Goal: Complete application form

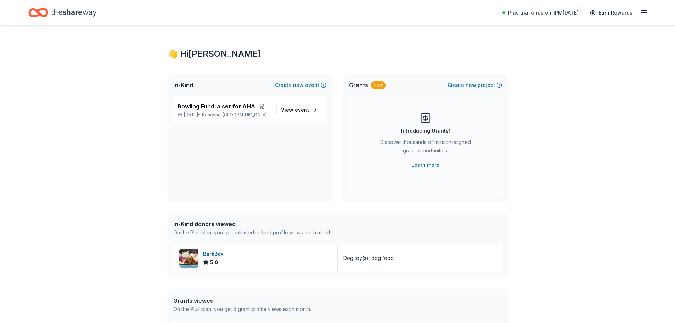
click at [23, 167] on div "👋 Hi [PERSON_NAME] In-Kind Create new event Bowling Fundraiser for AHA [DATE] •…" at bounding box center [337, 216] width 675 height 382
click at [296, 111] on span "event" at bounding box center [302, 110] width 14 height 6
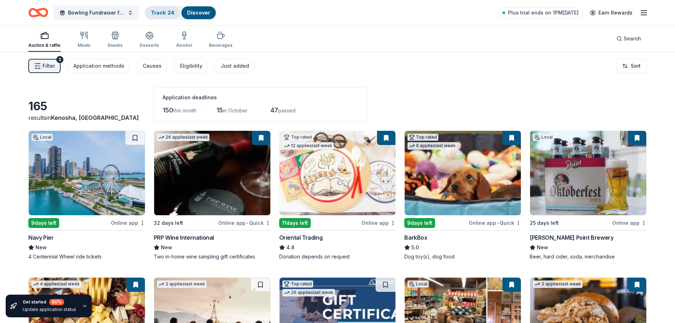
click at [160, 12] on link "Track · 24" at bounding box center [162, 13] width 23 height 6
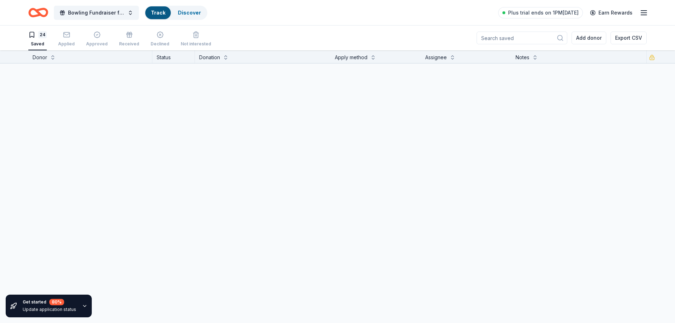
scroll to position [0, 0]
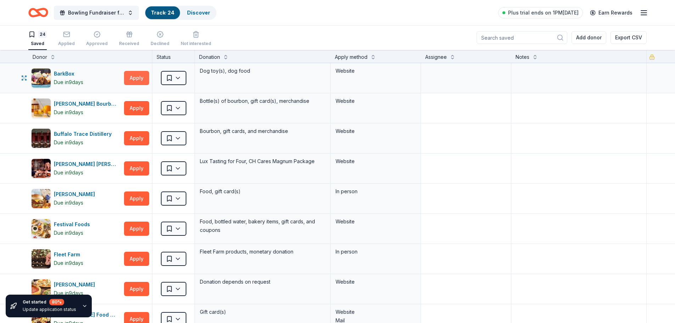
click at [137, 80] on button "Apply" at bounding box center [136, 78] width 25 height 14
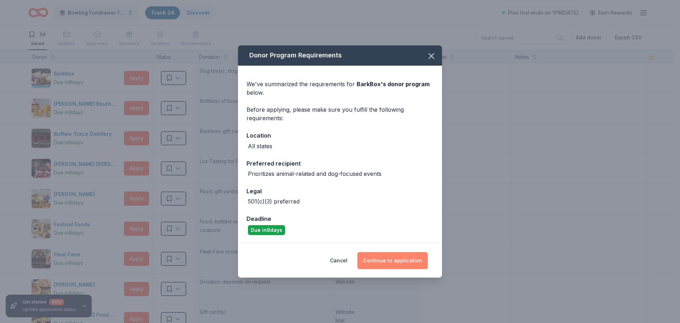
click at [390, 264] on button "Continue to application" at bounding box center [392, 260] width 70 height 17
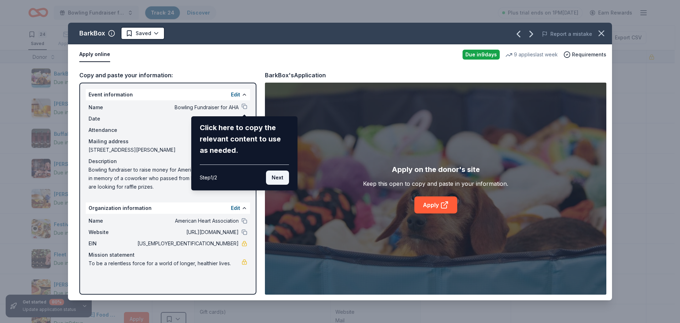
click at [273, 175] on button "Next" at bounding box center [277, 177] width 23 height 14
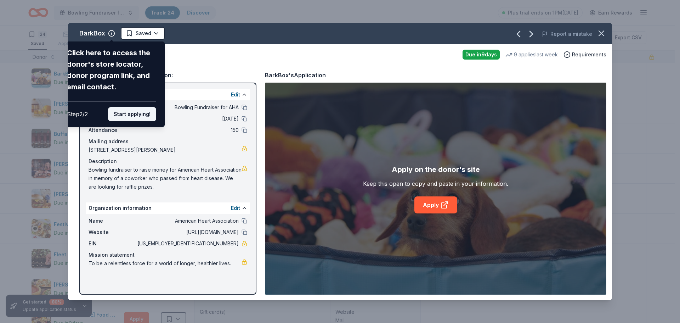
click at [137, 115] on button "Start applying!" at bounding box center [132, 114] width 48 height 14
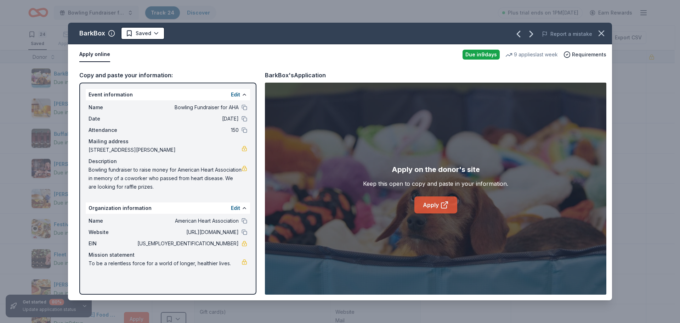
click at [434, 206] on link "Apply" at bounding box center [435, 204] width 43 height 17
click at [600, 34] on icon "button" at bounding box center [601, 33] width 10 height 10
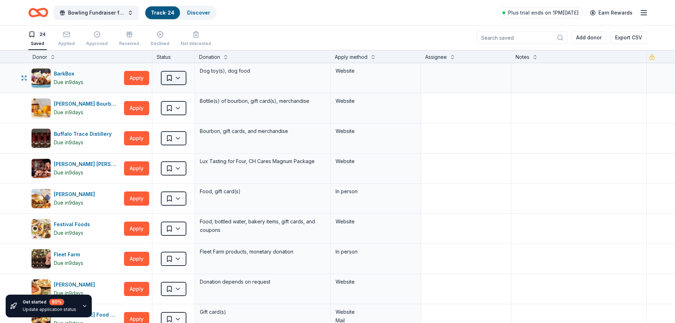
click at [176, 77] on html "Bowling Fundraiser for AHA Track · 24 Discover Plus trial ends on 1PM[DATE] Ear…" at bounding box center [337, 161] width 675 height 323
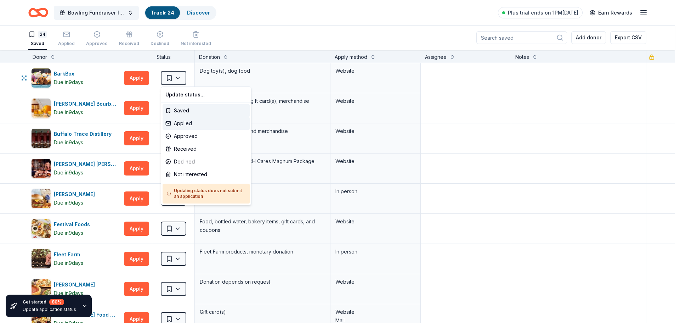
click at [183, 121] on div "Applied" at bounding box center [206, 123] width 87 height 13
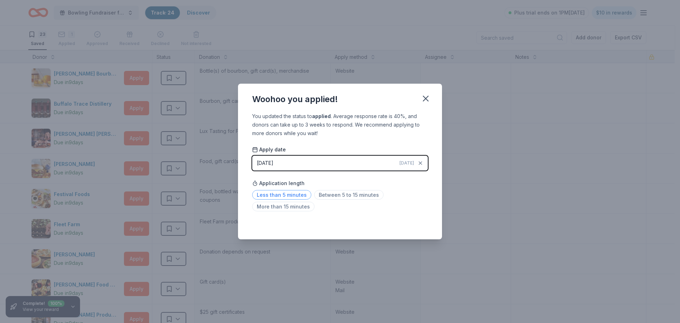
click at [299, 194] on span "Less than 5 minutes" at bounding box center [281, 195] width 59 height 10
click at [426, 98] on icon "button" at bounding box center [425, 98] width 5 height 5
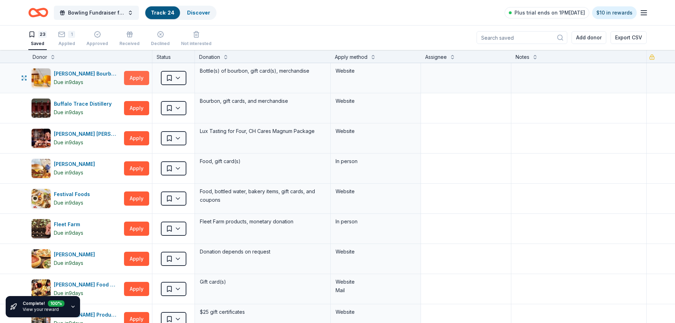
click at [134, 80] on button "Apply" at bounding box center [136, 78] width 25 height 14
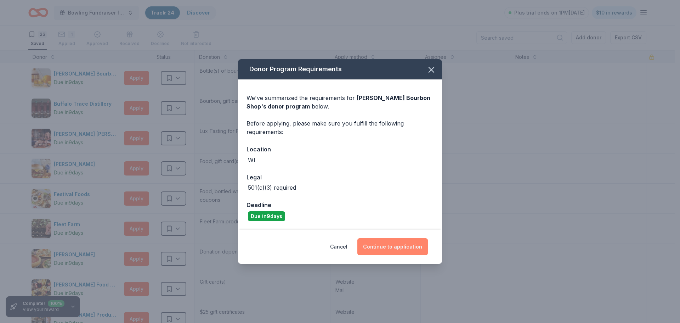
click at [394, 247] on button "Continue to application" at bounding box center [392, 246] width 70 height 17
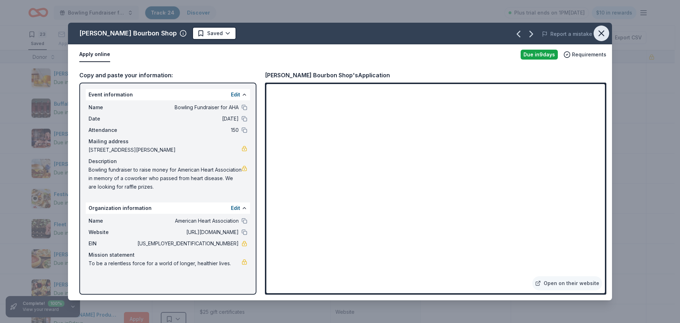
click at [606, 34] on button "button" at bounding box center [601, 33] width 16 height 16
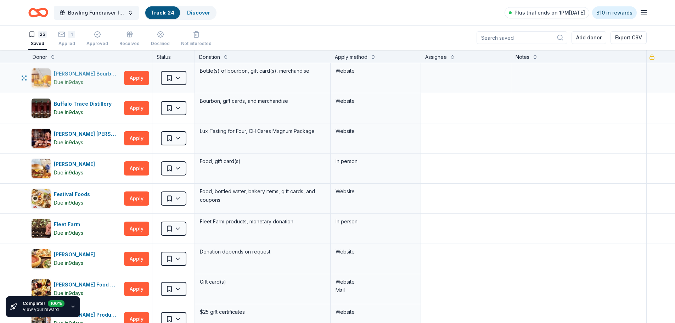
click at [98, 81] on div "Due [DATE]" at bounding box center [87, 82] width 67 height 8
click at [25, 78] on icon "button" at bounding box center [24, 78] width 6 height 6
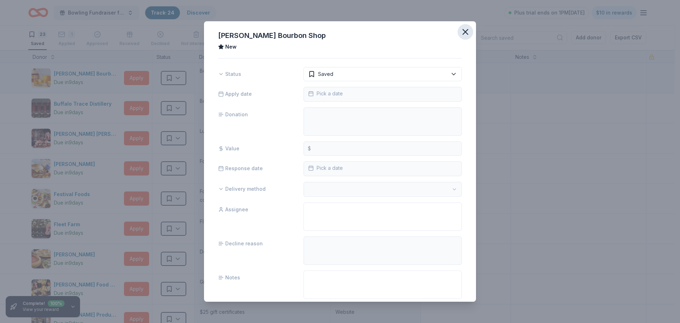
click at [460, 29] on icon "button" at bounding box center [465, 32] width 10 height 10
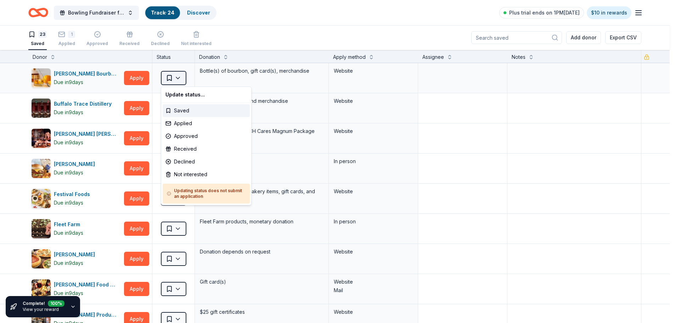
click at [177, 78] on html "Bowling Fundraiser for AHA Track · 24 Discover Plus trial ends on 1PM[DATE] $10…" at bounding box center [337, 161] width 675 height 323
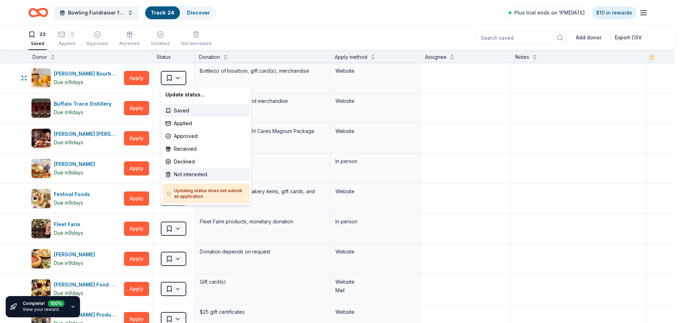
click at [188, 174] on div "Not interested" at bounding box center [206, 174] width 87 height 13
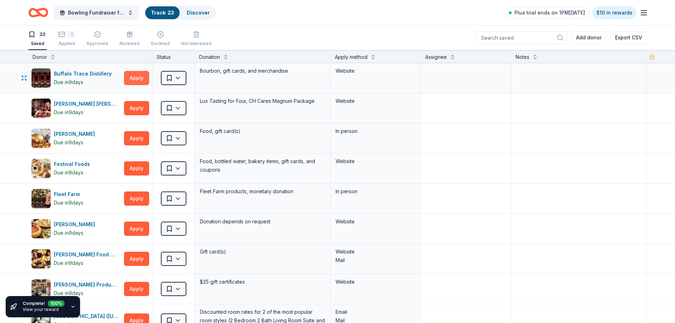
click at [133, 76] on button "Apply" at bounding box center [136, 78] width 25 height 14
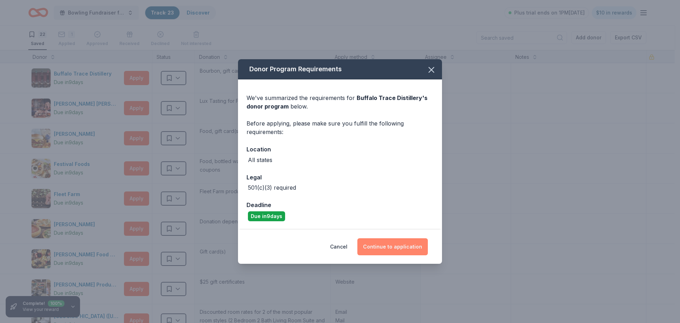
click at [383, 245] on button "Continue to application" at bounding box center [392, 246] width 70 height 17
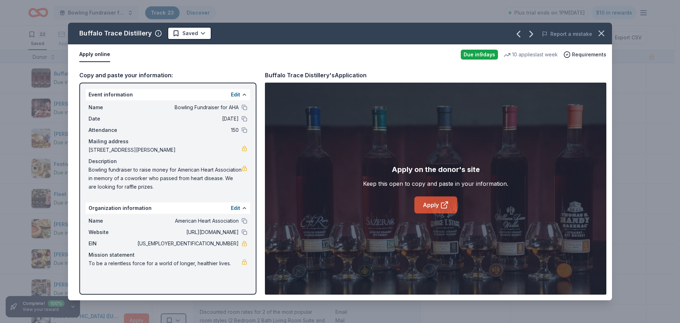
click at [432, 206] on link "Apply" at bounding box center [435, 204] width 43 height 17
click at [603, 34] on icon "button" at bounding box center [601, 33] width 10 height 10
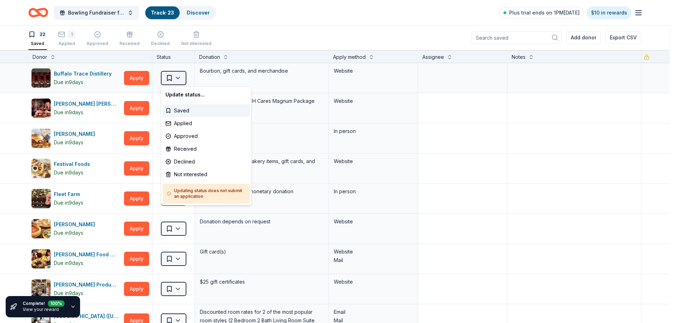
click at [181, 78] on html "Bowling Fundraiser for AHA Track · 23 Discover Plus trial ends on 1PM[DATE] $10…" at bounding box center [337, 161] width 675 height 323
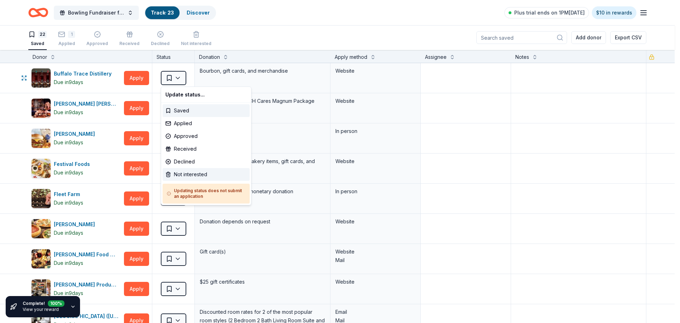
click at [192, 176] on div "Not interested" at bounding box center [206, 174] width 87 height 13
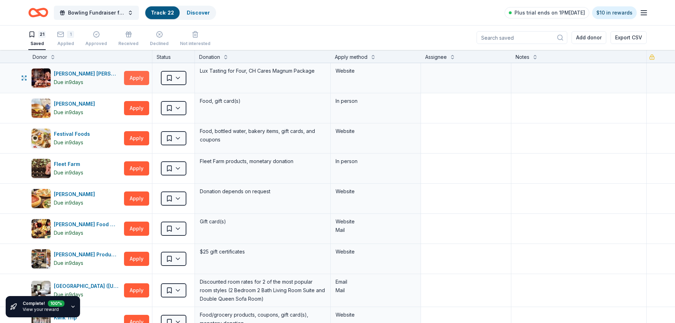
click at [133, 79] on button "Apply" at bounding box center [136, 78] width 25 height 14
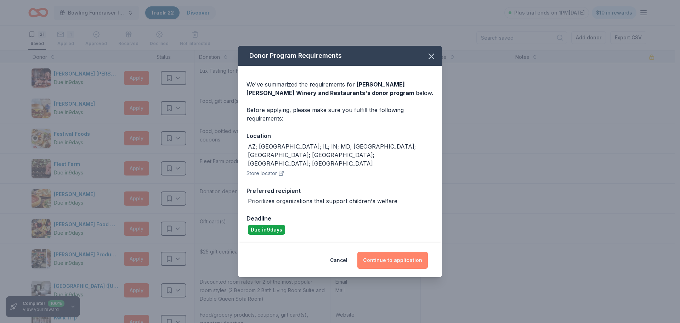
click at [391, 251] on button "Continue to application" at bounding box center [392, 259] width 70 height 17
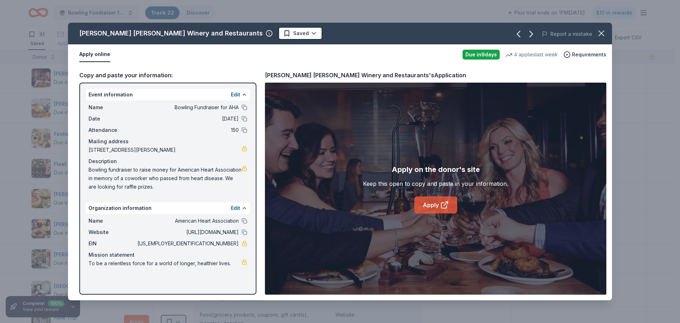
click at [430, 203] on link "Apply" at bounding box center [435, 204] width 43 height 17
click at [601, 34] on icon "button" at bounding box center [601, 33] width 5 height 5
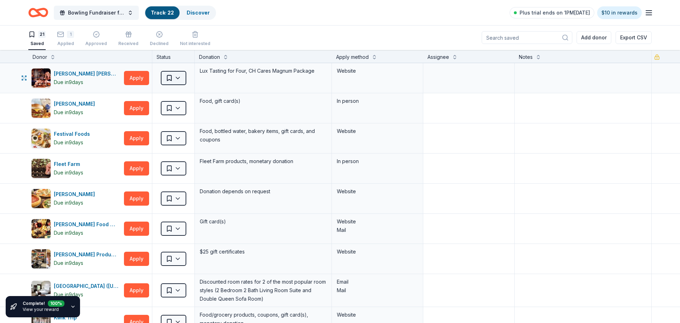
click at [177, 79] on html "Bowling Fundraiser for AHA Track · 22 Discover Plus trial ends on 1PM[DATE] $10…" at bounding box center [340, 161] width 680 height 323
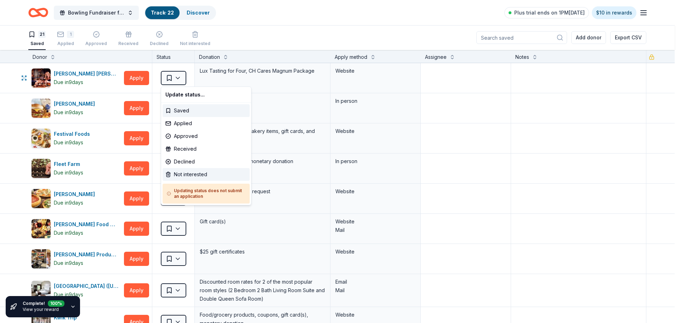
click at [189, 175] on div "Not interested" at bounding box center [206, 174] width 87 height 13
